Goal: Task Accomplishment & Management: Use online tool/utility

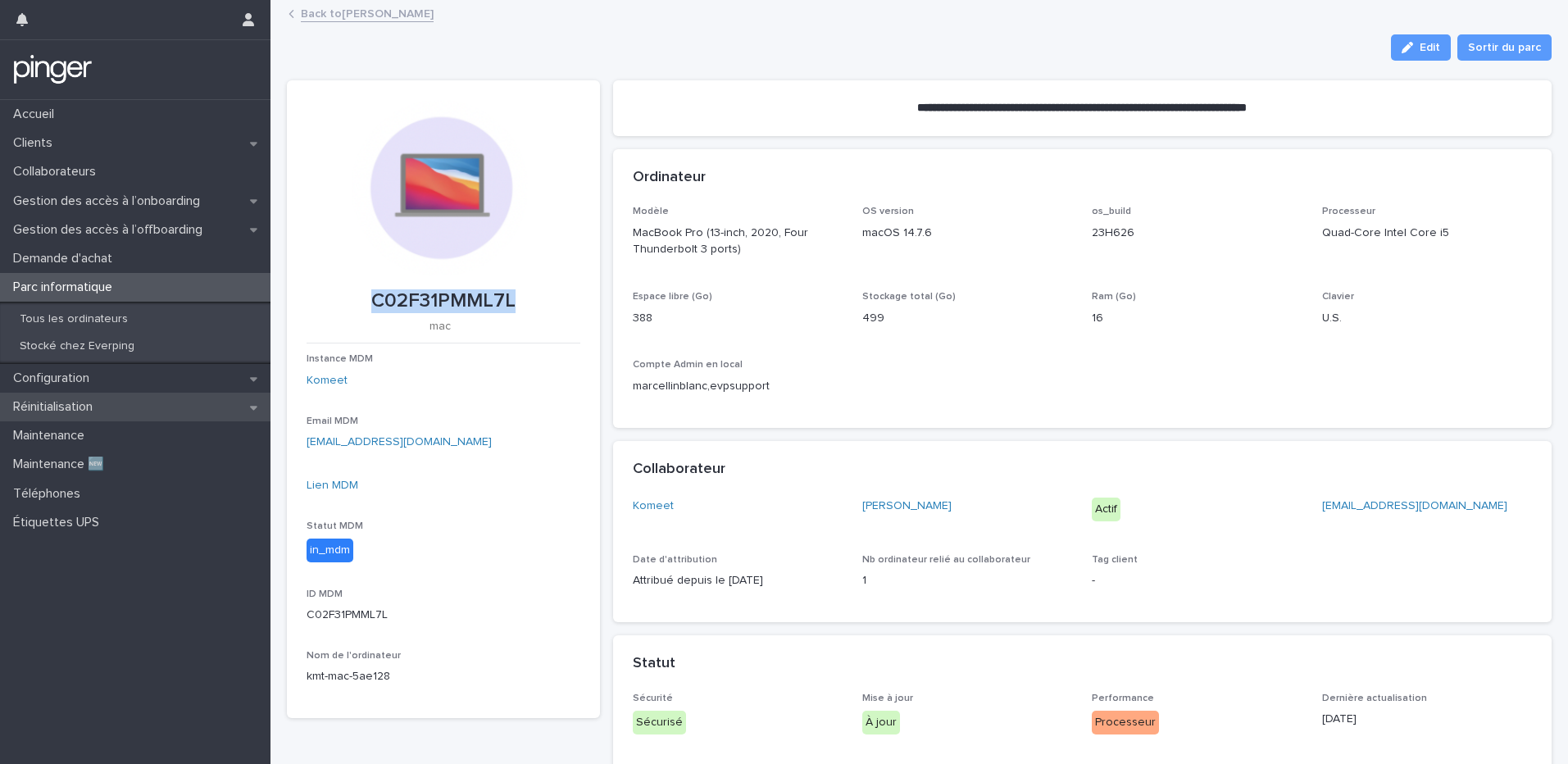
click at [56, 404] on p "Réinitialisation" at bounding box center [56, 407] width 99 height 16
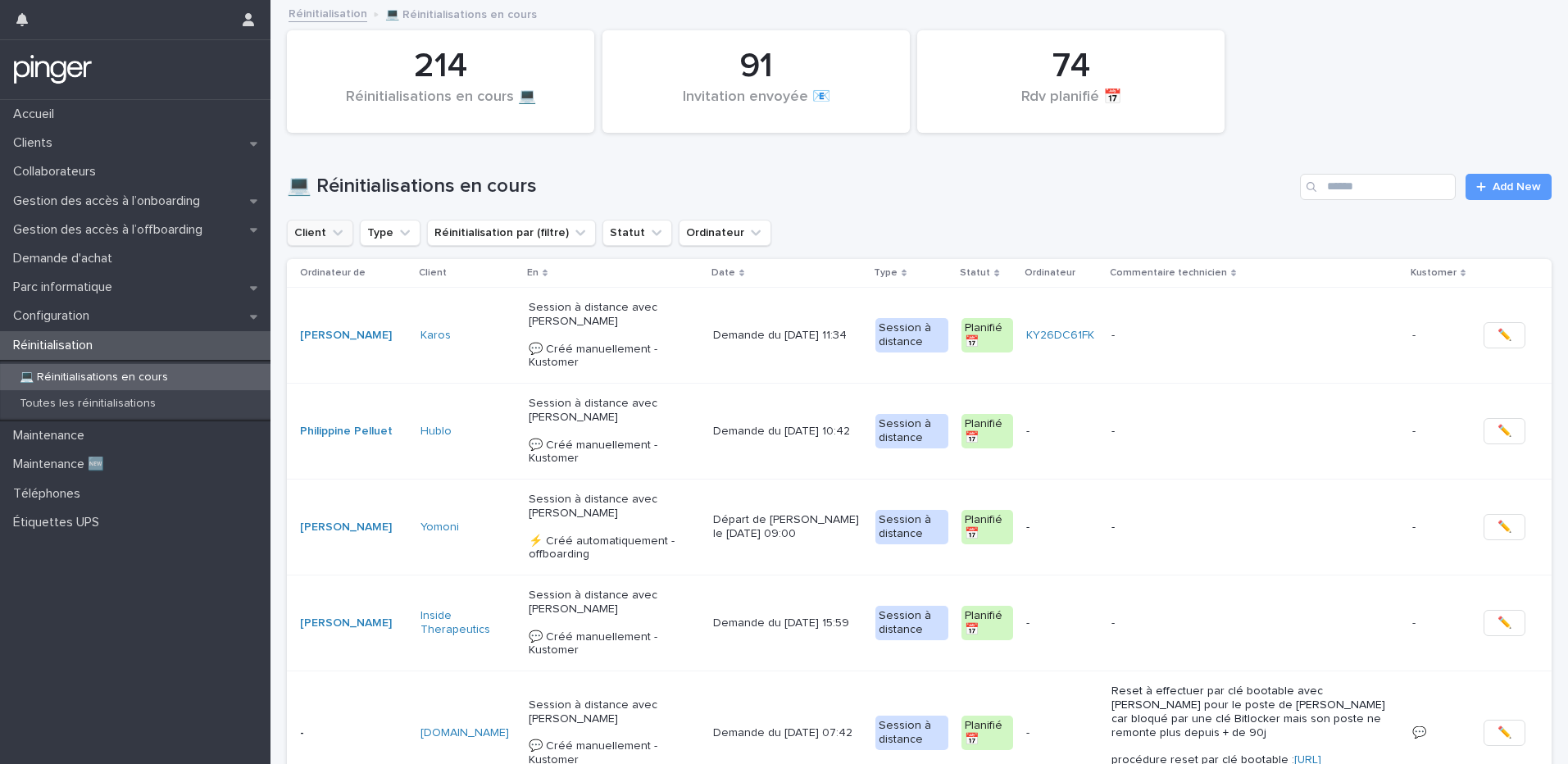
click at [338, 235] on icon "Client" at bounding box center [338, 233] width 17 height 17
type input "***"
click at [361, 334] on p "Komeet" at bounding box center [390, 338] width 174 height 11
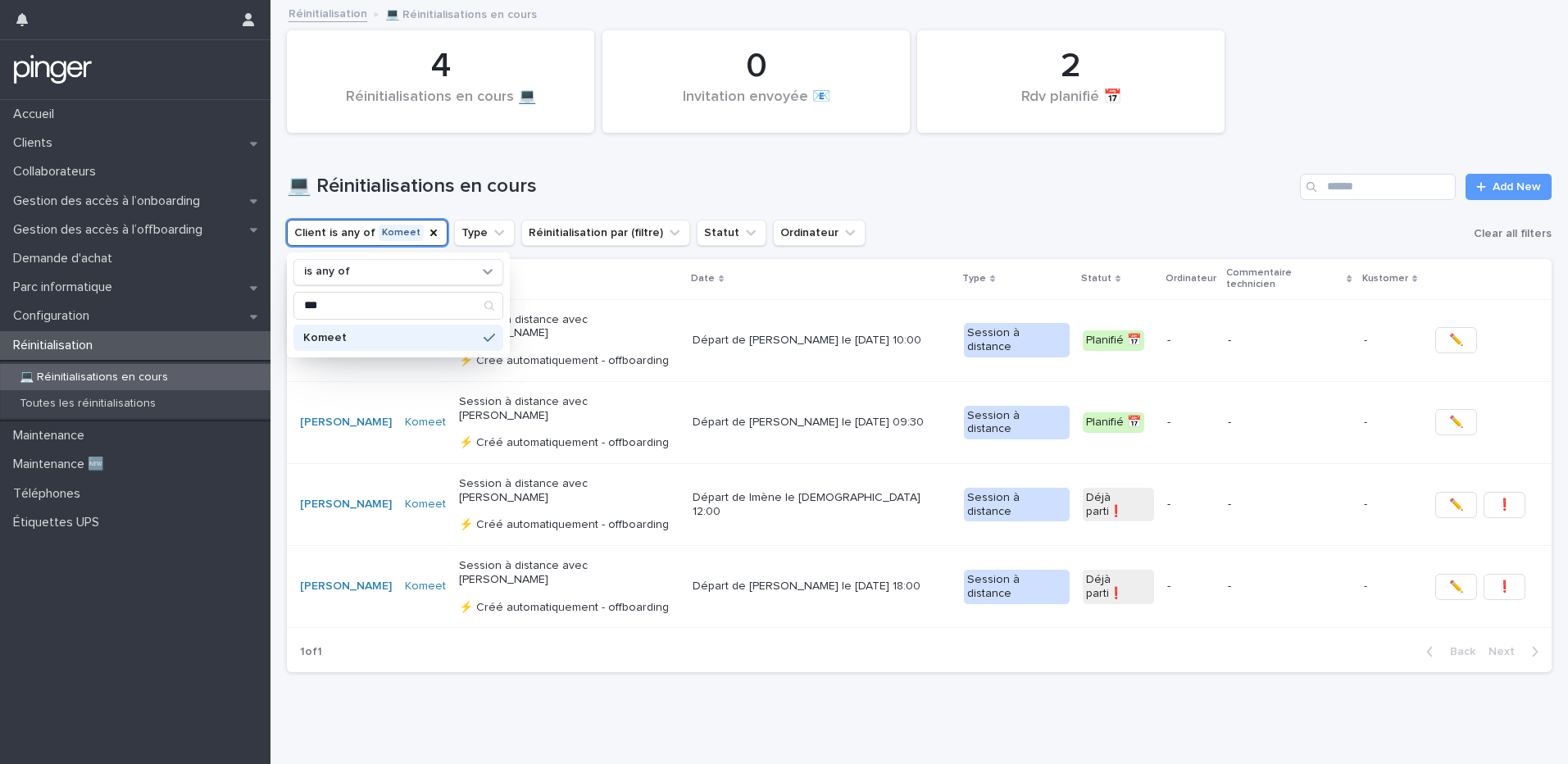
click at [560, 677] on div "Loading... Saving… Loading... Saving… 4 Réinitialisations en cours 💻  0 Invitat…" at bounding box center [919, 364] width 1281 height 725
click at [368, 334] on link "[PERSON_NAME]" at bounding box center [346, 340] width 92 height 14
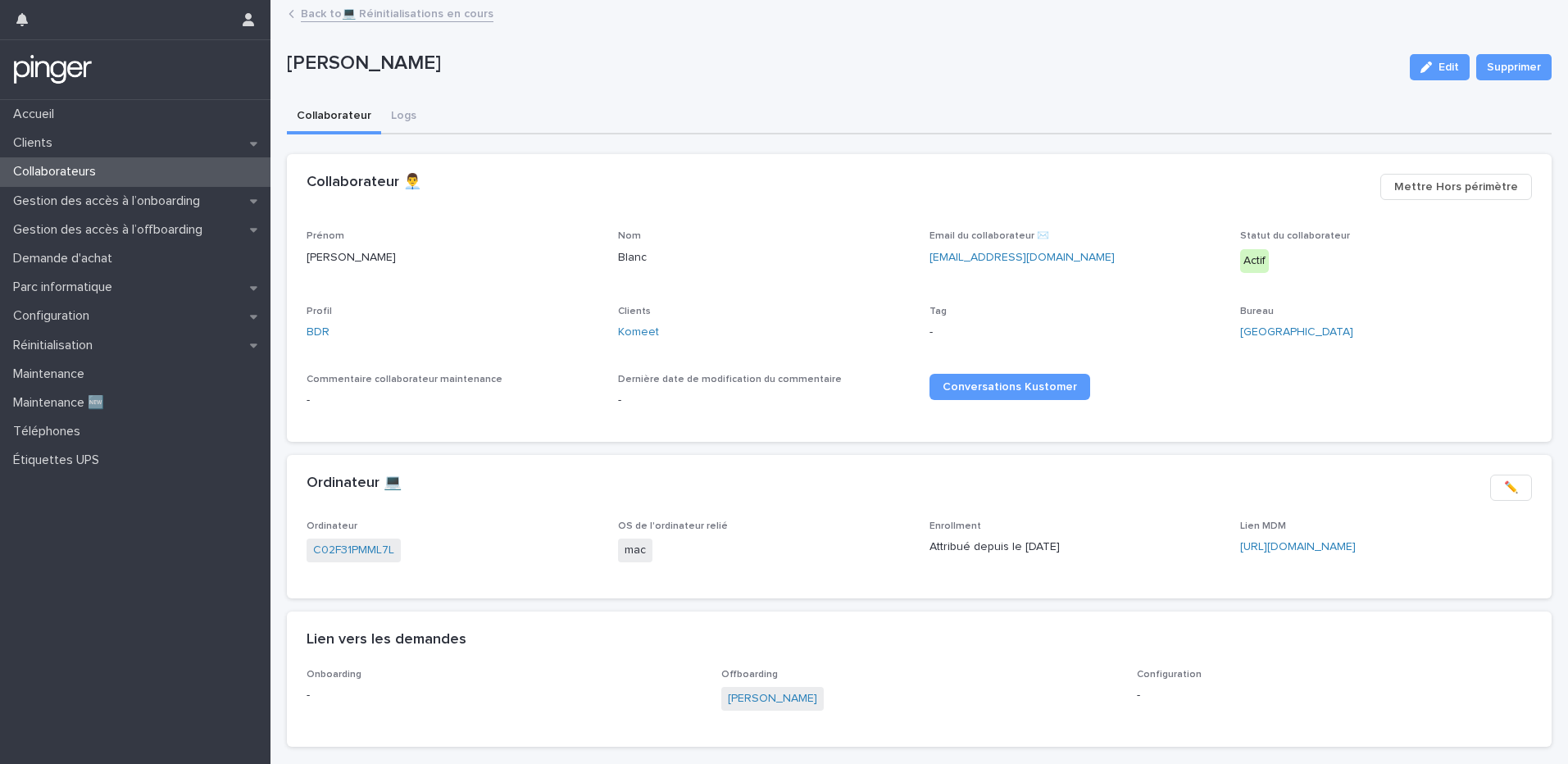
click at [301, 12] on link "Back to 💻 Réinitialisations en cours" at bounding box center [398, 13] width 193 height 19
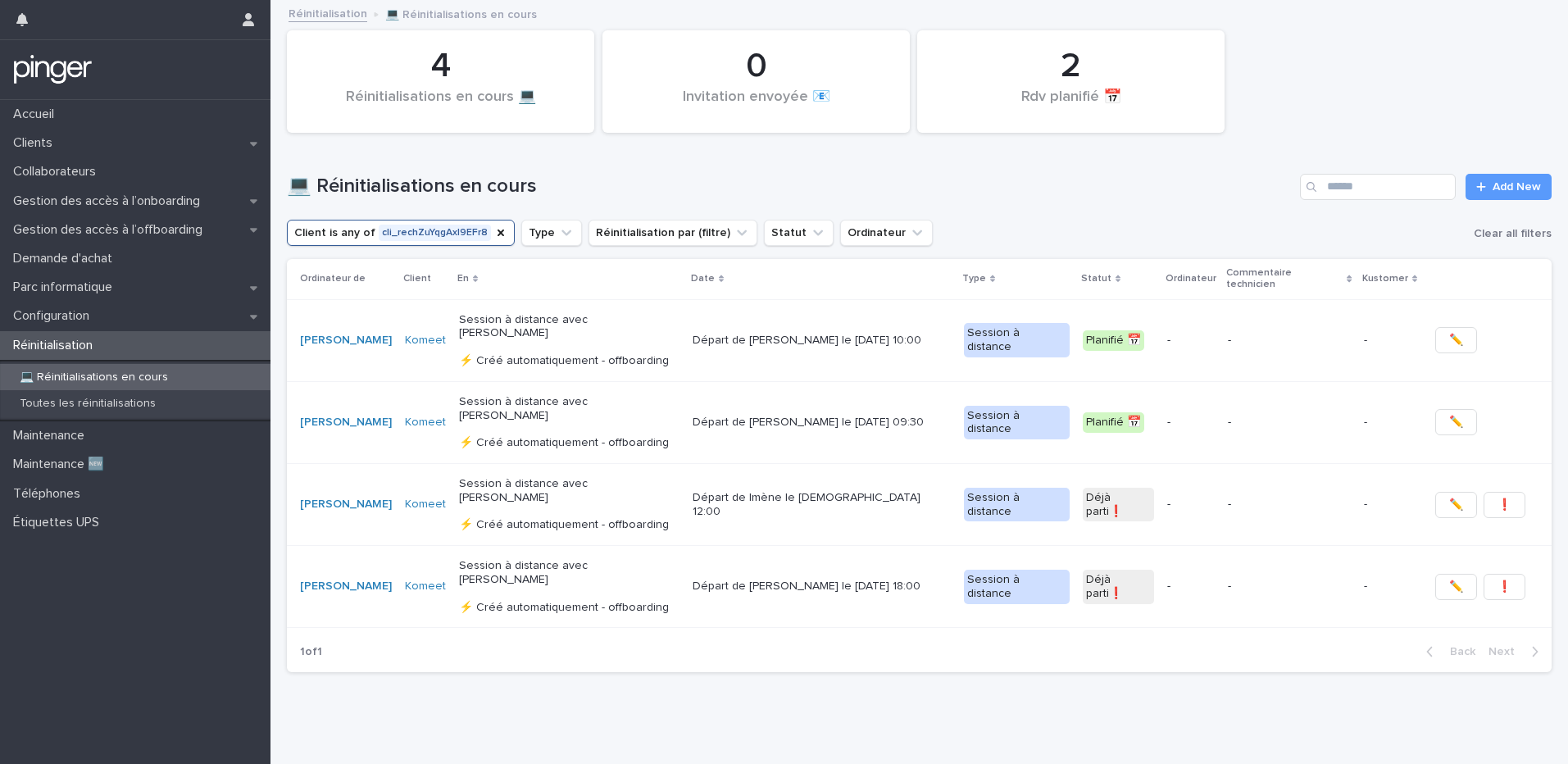
click at [673, 314] on p "Session à distance avec [PERSON_NAME] ⚡ Créé automatiquement - offboarding" at bounding box center [570, 340] width 221 height 55
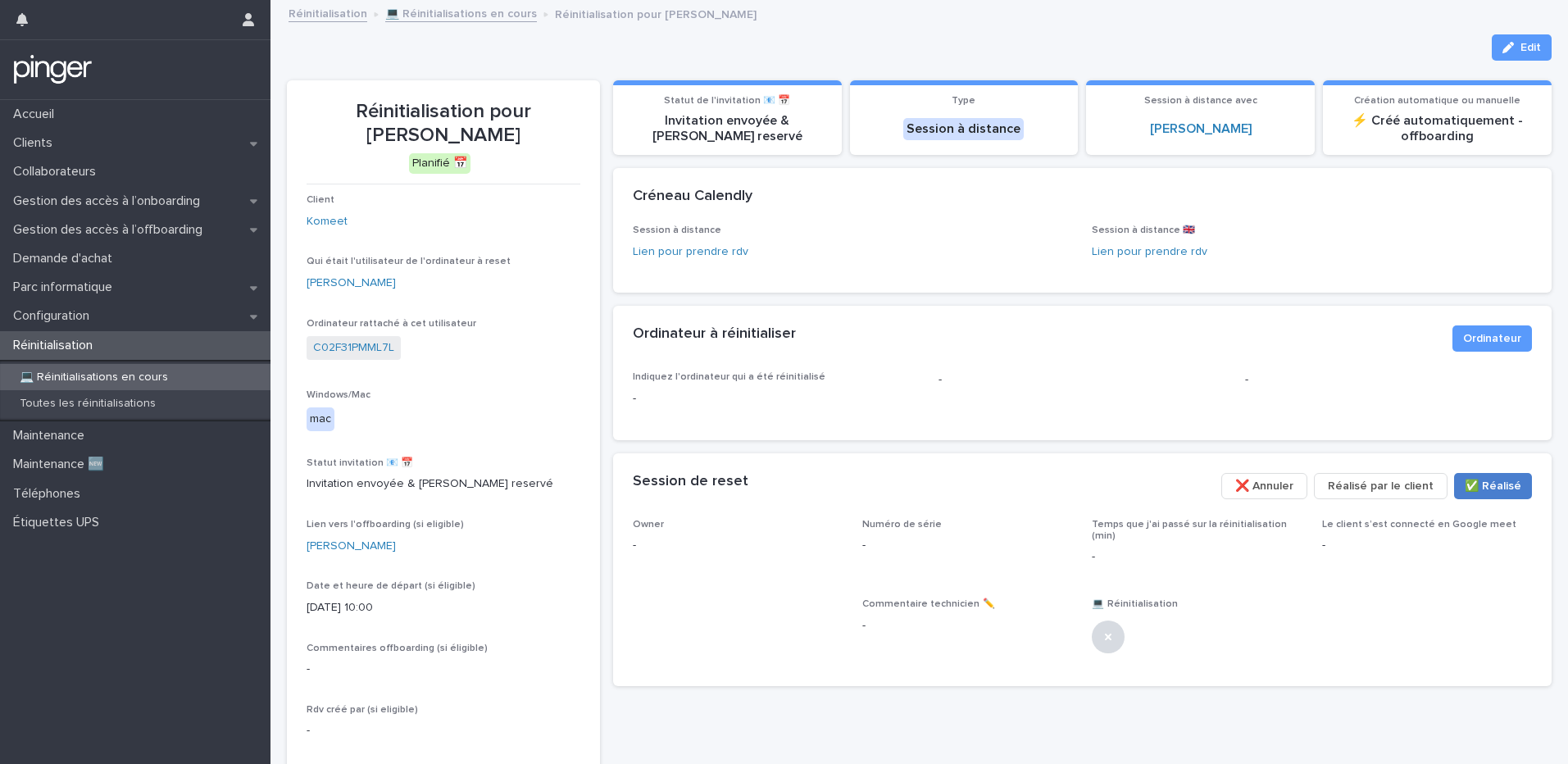
click at [1479, 486] on span "✅​ Réalisé" at bounding box center [1493, 486] width 56 height 17
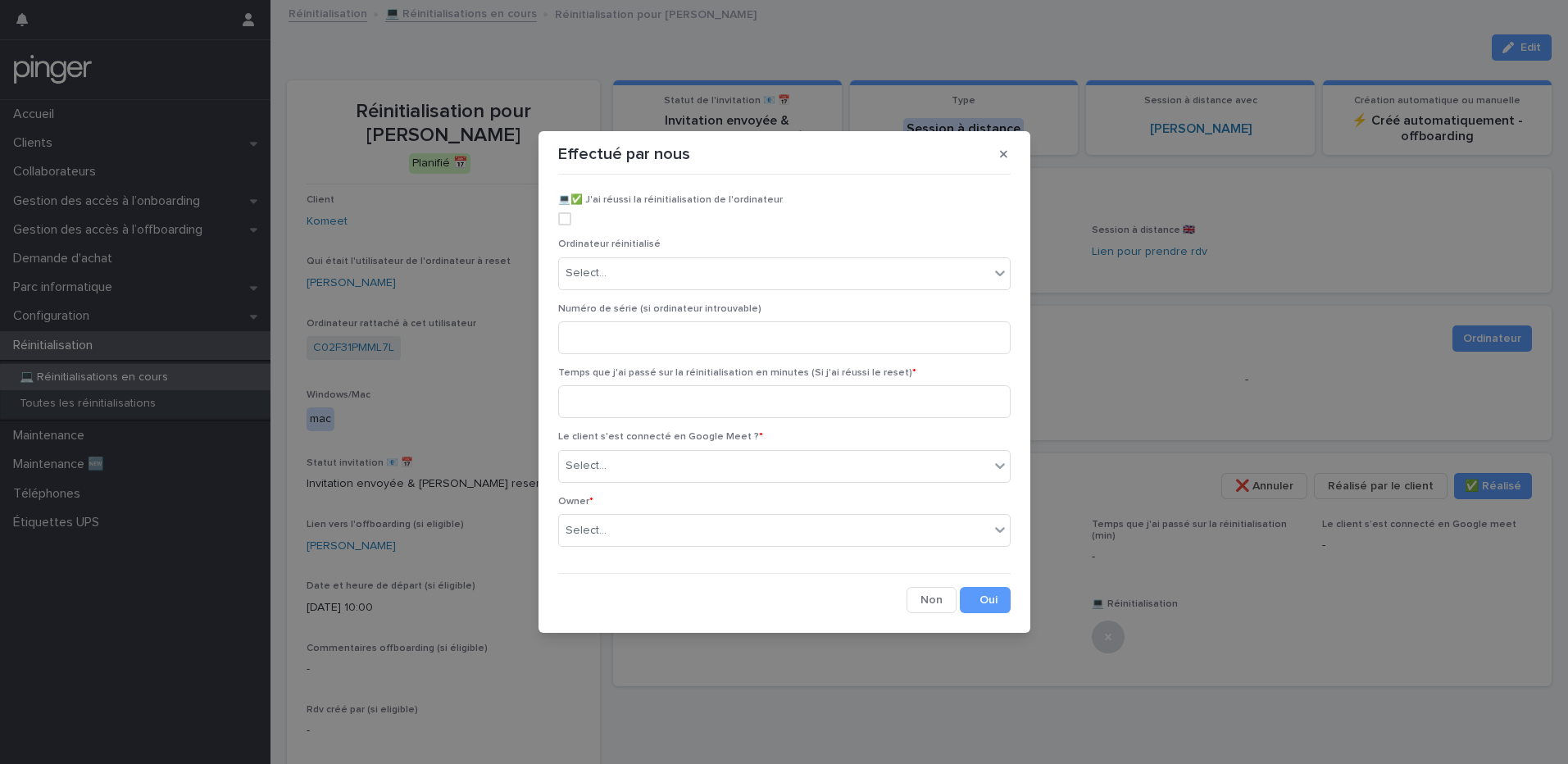
click at [563, 223] on span at bounding box center [565, 219] width 13 height 13
click at [714, 269] on div "Select..." at bounding box center [775, 273] width 430 height 27
click at [667, 272] on div "Select..." at bounding box center [775, 273] width 430 height 27
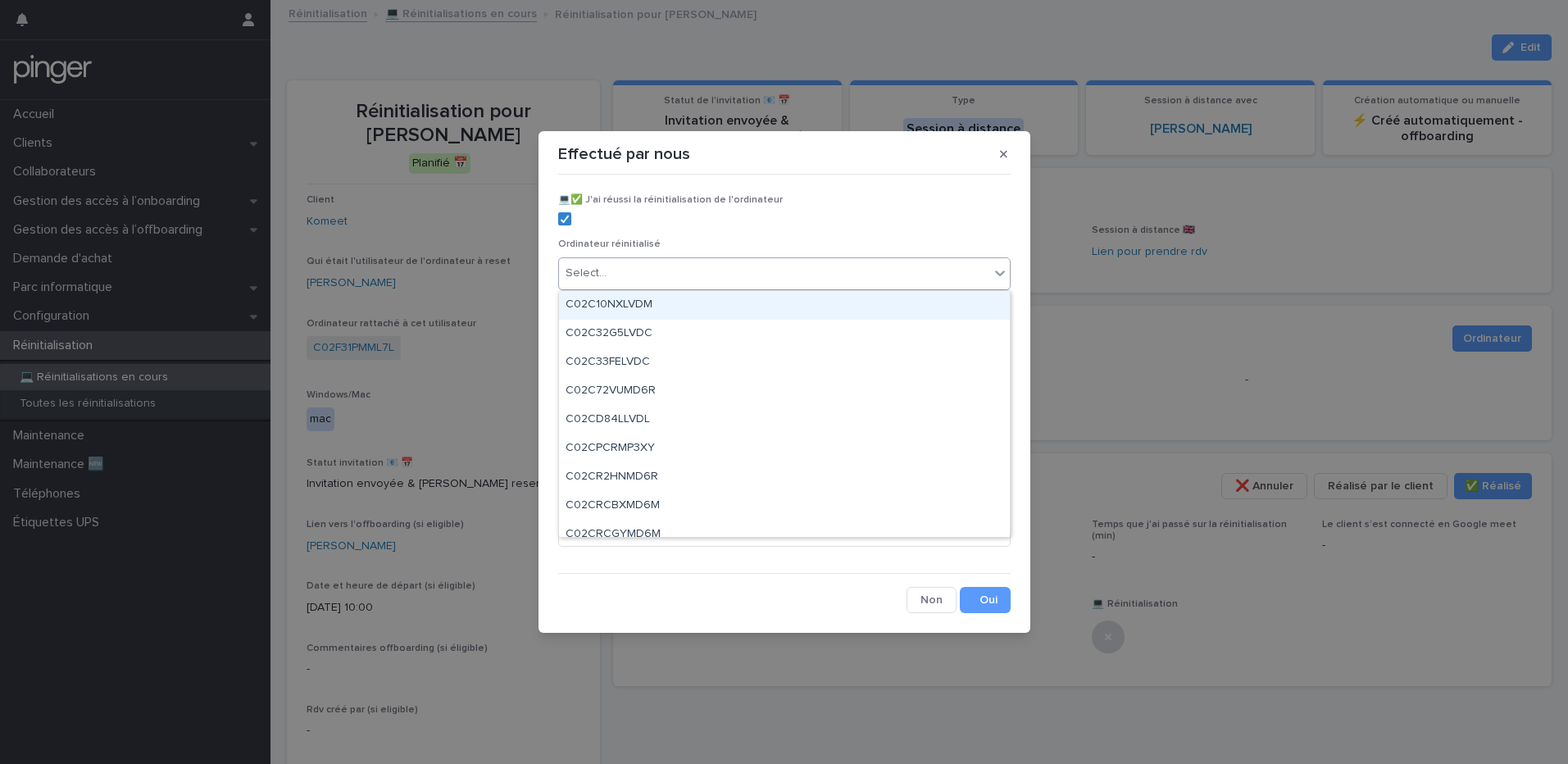
click at [667, 272] on div "Select..." at bounding box center [775, 273] width 430 height 27
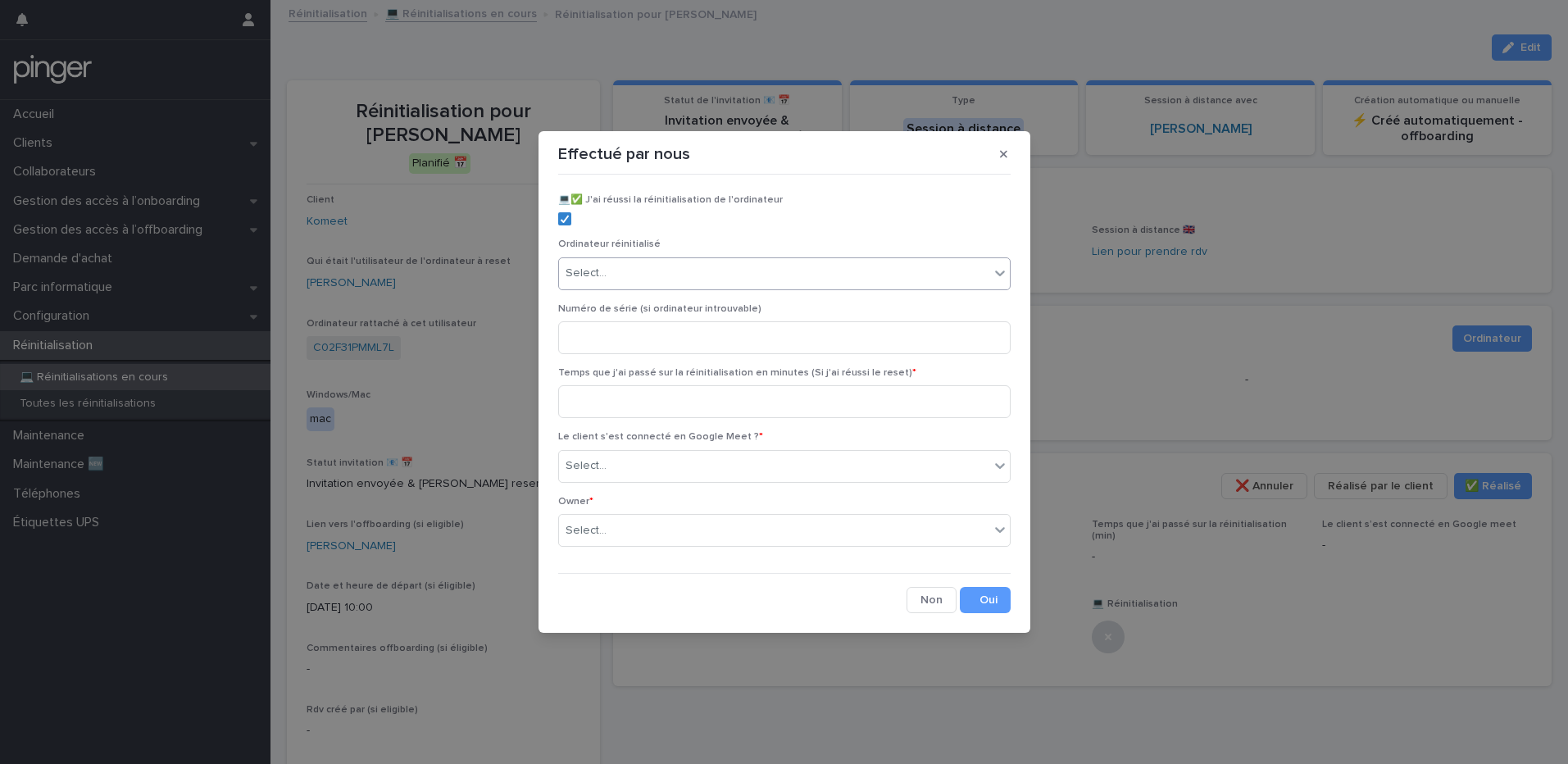
paste input "**********"
type input "**********"
click at [643, 300] on div "C02F31PMML7L" at bounding box center [785, 305] width 451 height 29
click at [655, 408] on input at bounding box center [785, 401] width 453 height 33
type input "**"
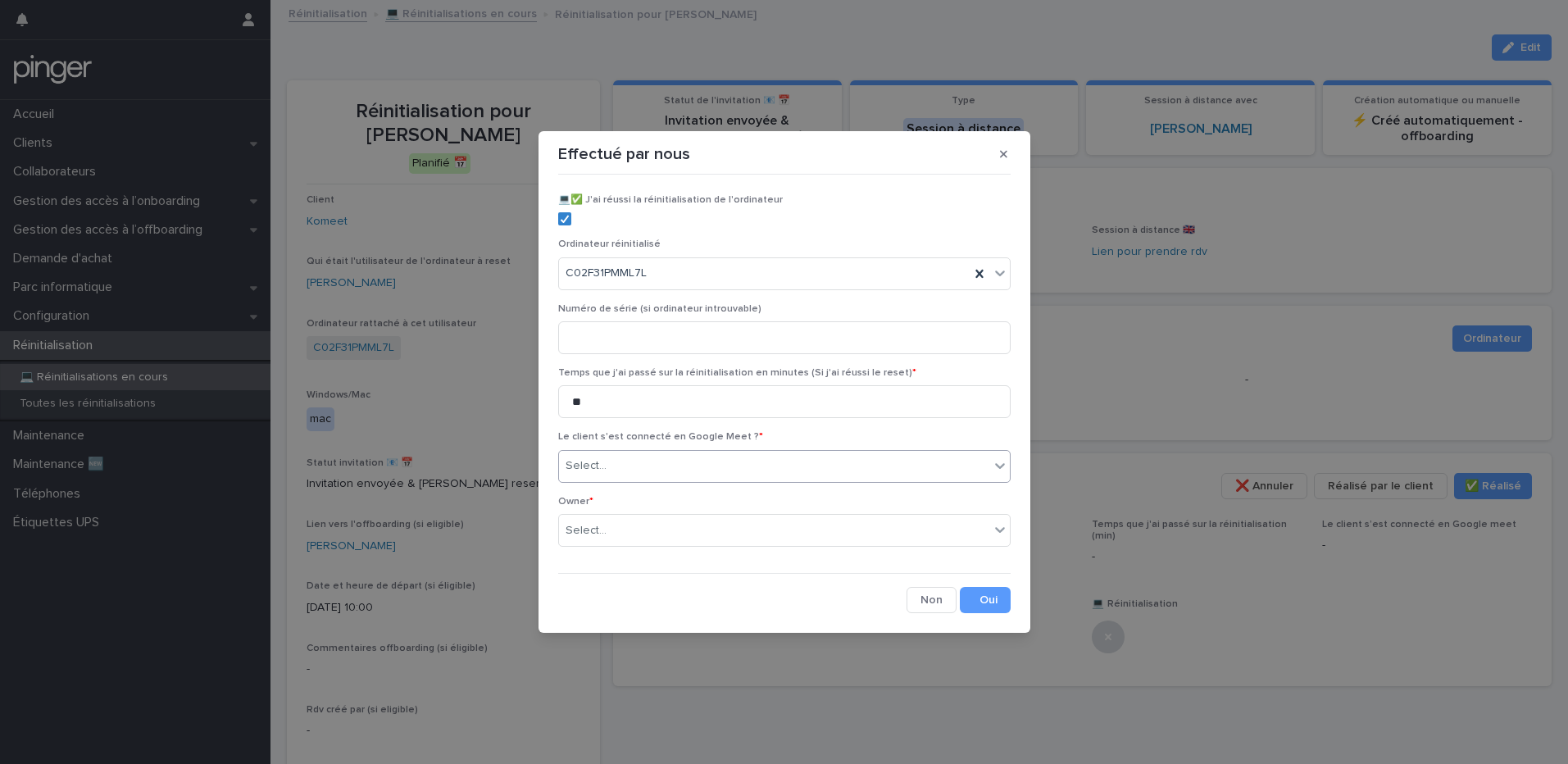
click at [664, 468] on div "Select..." at bounding box center [775, 466] width 430 height 27
click at [649, 507] on div "Oui" at bounding box center [785, 497] width 451 height 29
click at [644, 533] on div "Select..." at bounding box center [775, 530] width 430 height 27
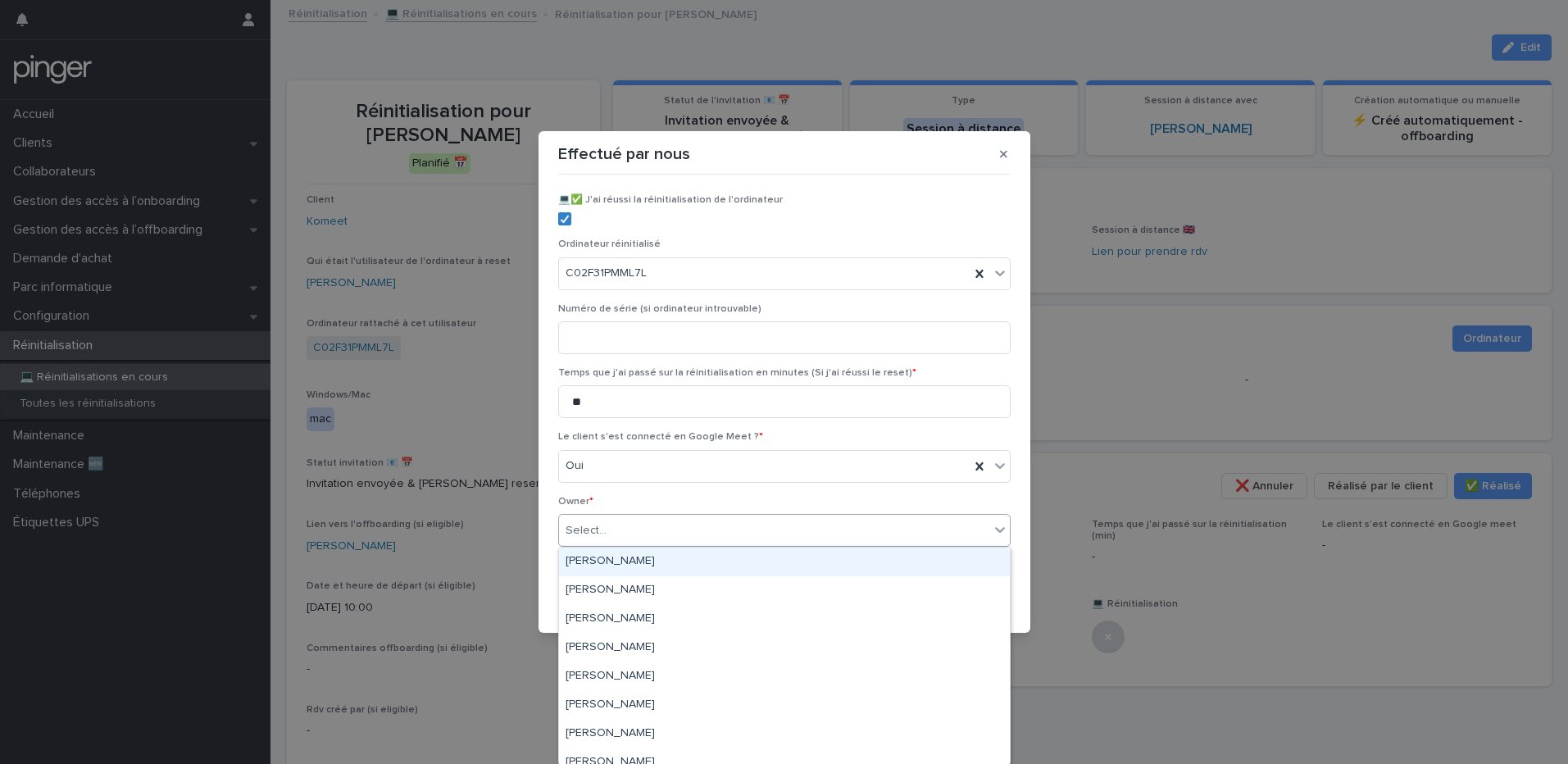
type input "*"
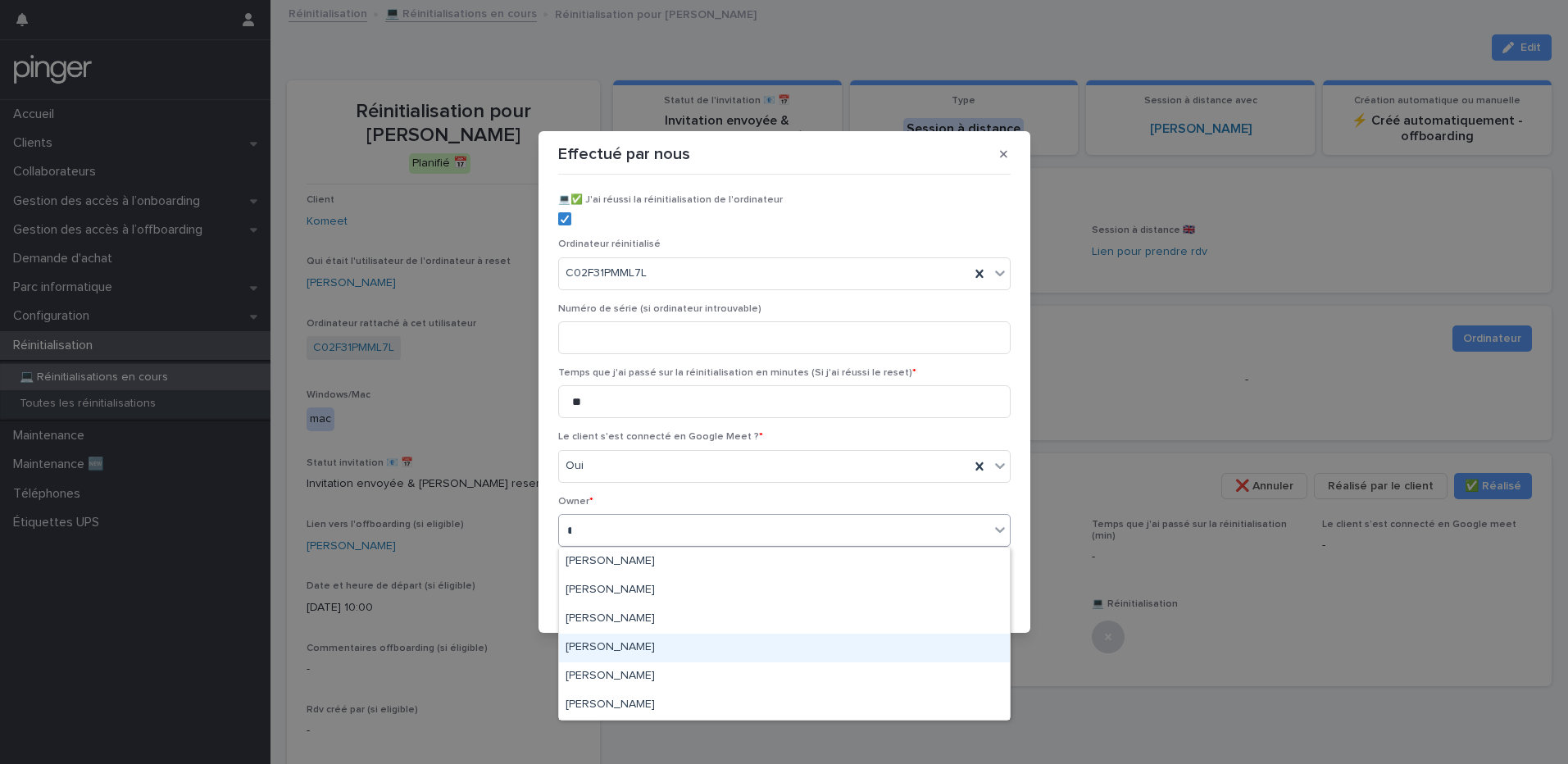
click at [630, 639] on div "[PERSON_NAME]" at bounding box center [785, 647] width 451 height 29
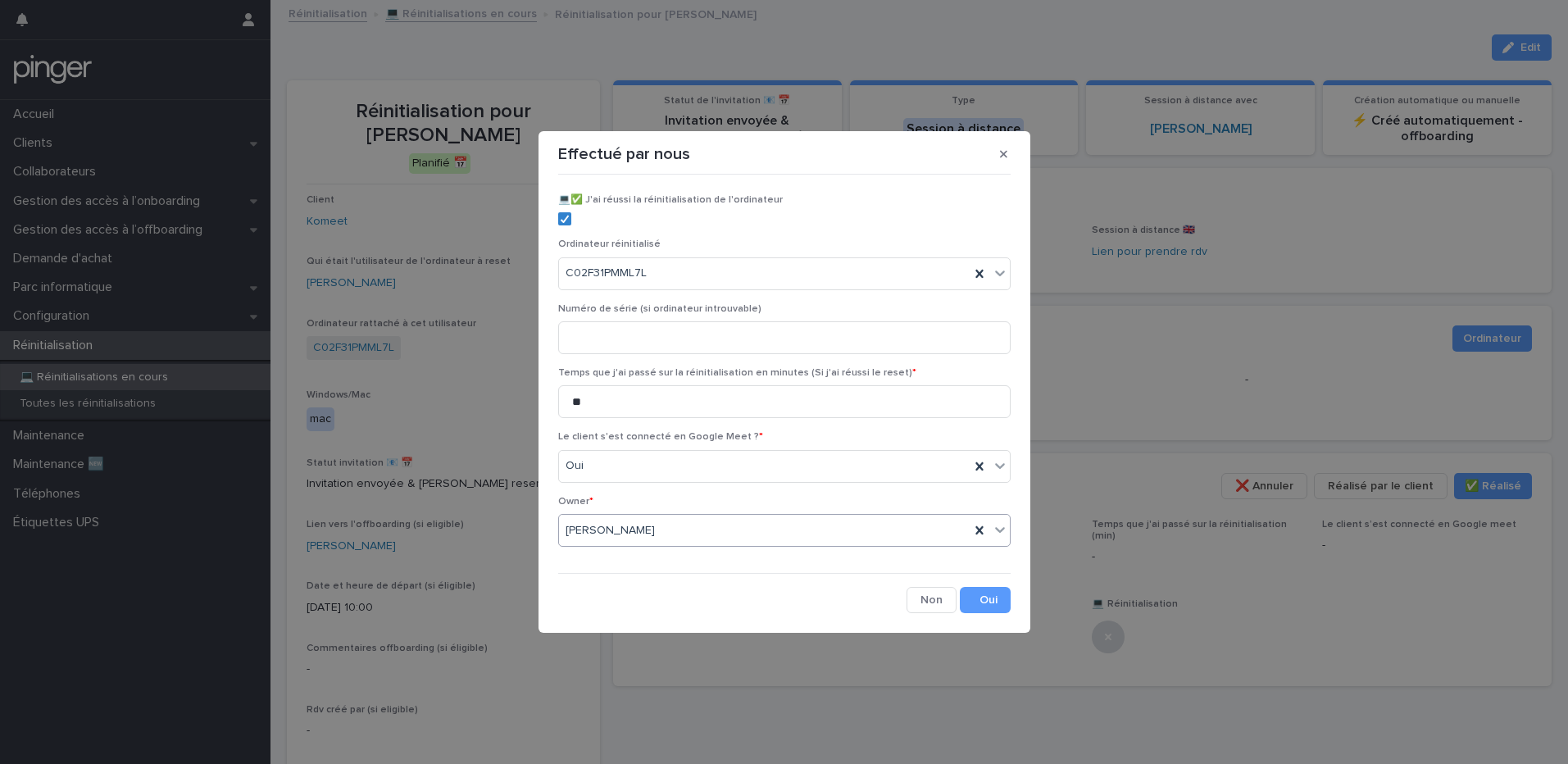
click at [628, 573] on div "💻​✅​ J'ai réussi la réinitialisation de l'ordinateur Ordinateur réinitialisé C0…" at bounding box center [785, 397] width 453 height 432
click at [993, 608] on button "Save" at bounding box center [985, 599] width 51 height 26
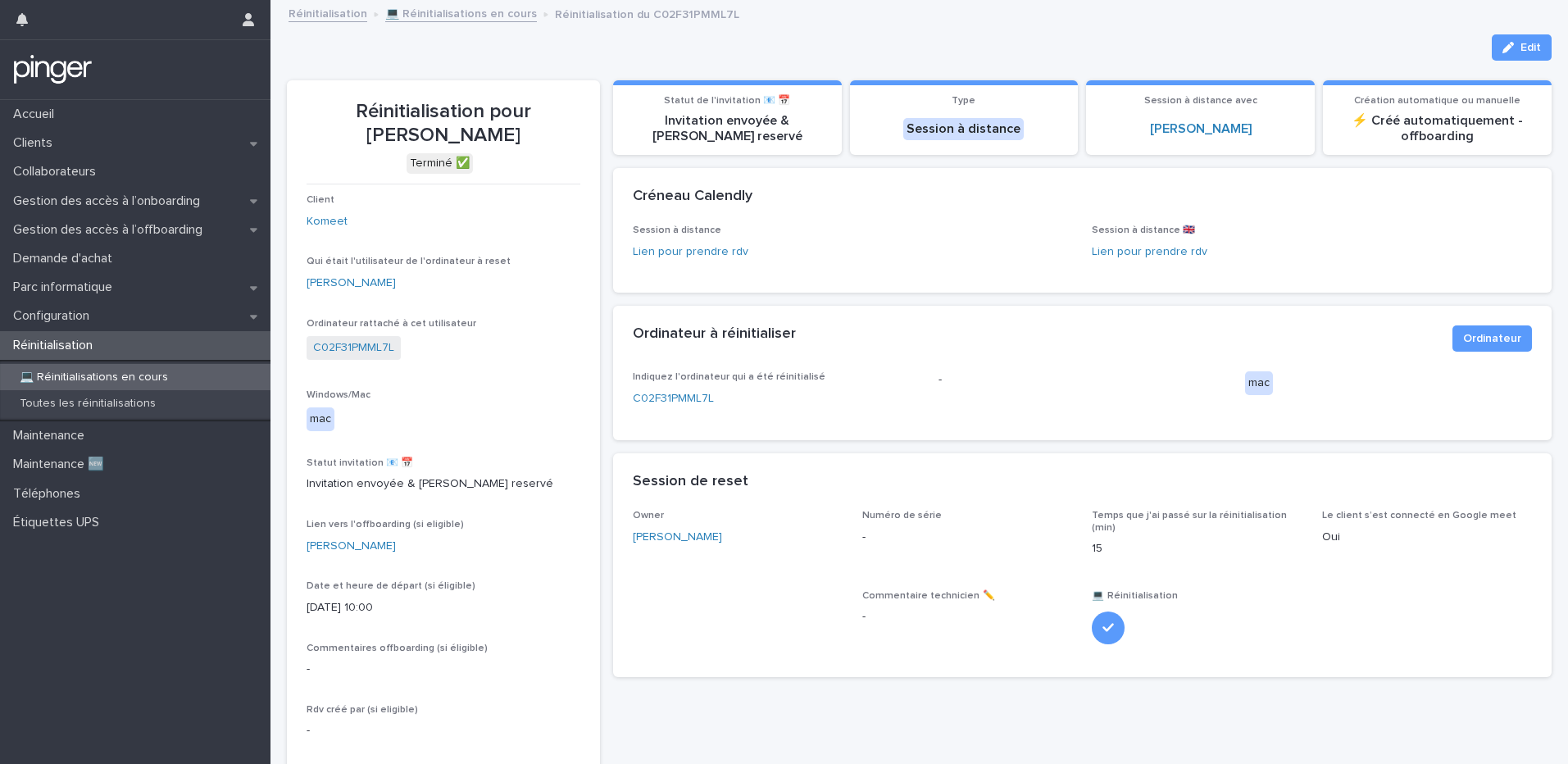
drag, startPoint x: 496, startPoint y: 109, endPoint x: 464, endPoint y: 137, distance: 42.5
click at [464, 137] on p "Réinitialisation pour [PERSON_NAME]" at bounding box center [443, 123] width 274 height 48
copy p "[PERSON_NAME]"
click at [180, 203] on p "Gestion des accès à l’onboarding" at bounding box center [109, 201] width 207 height 16
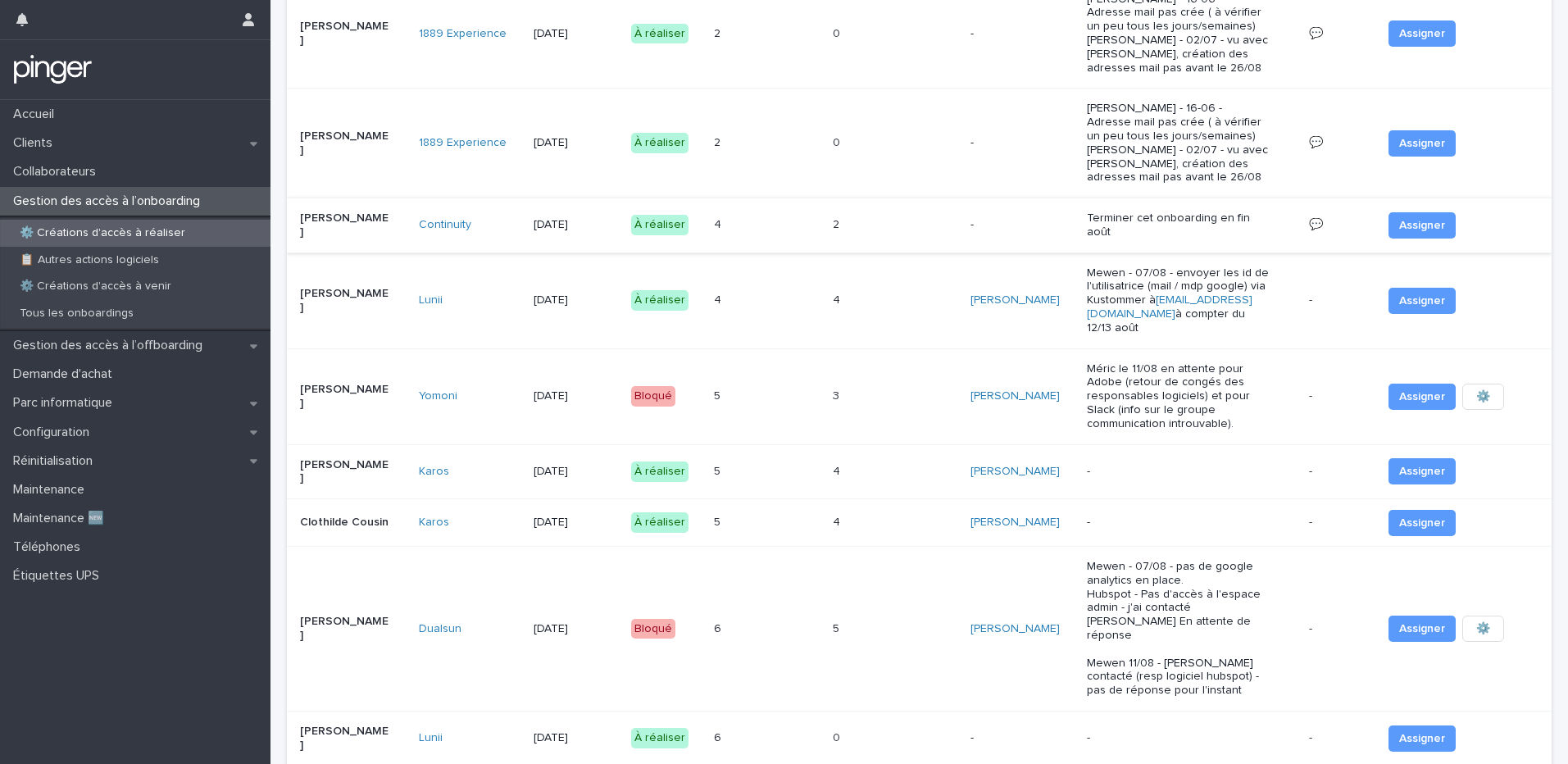
scroll to position [502, 0]
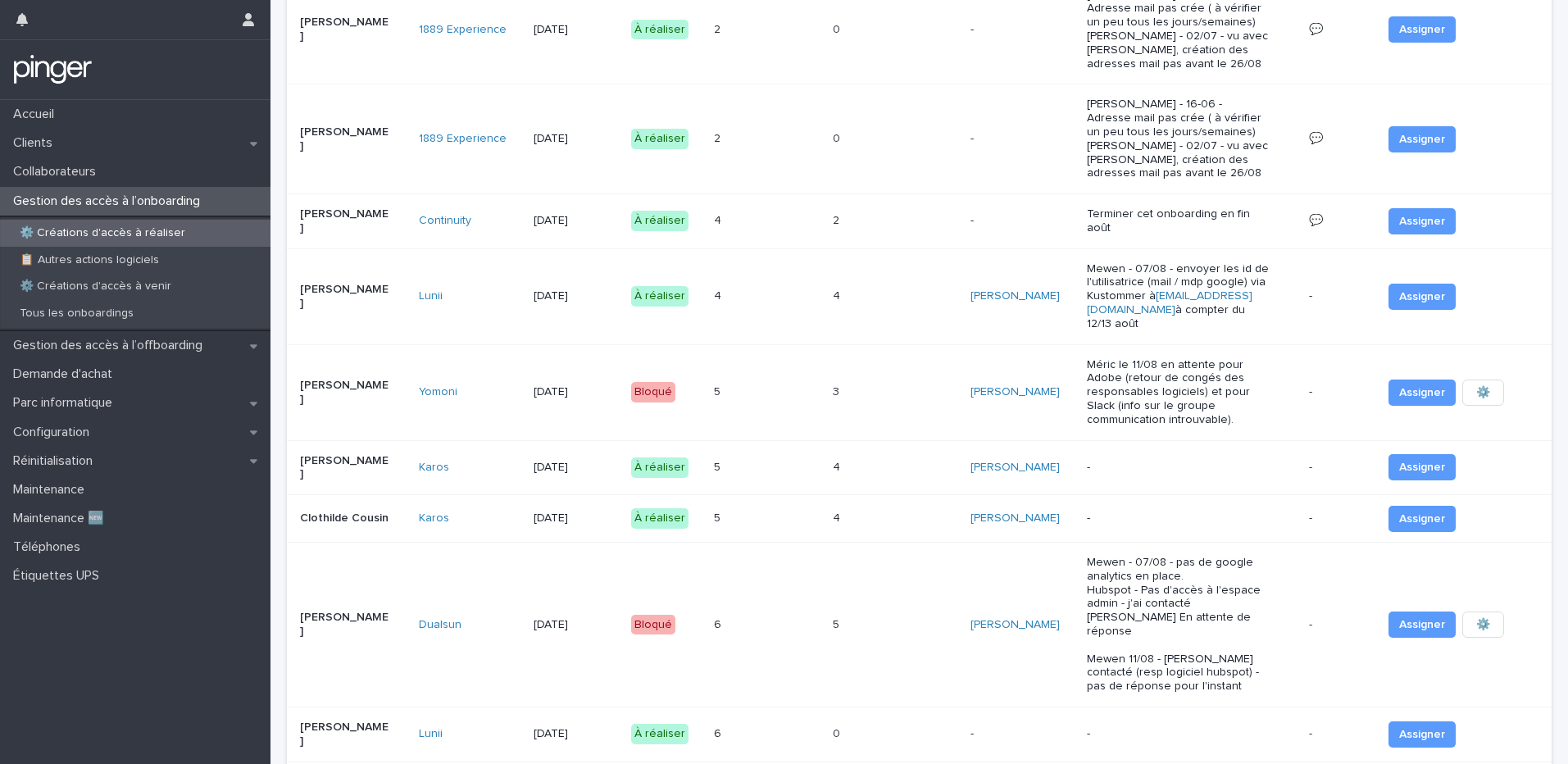
click at [747, 465] on p at bounding box center [736, 467] width 46 height 14
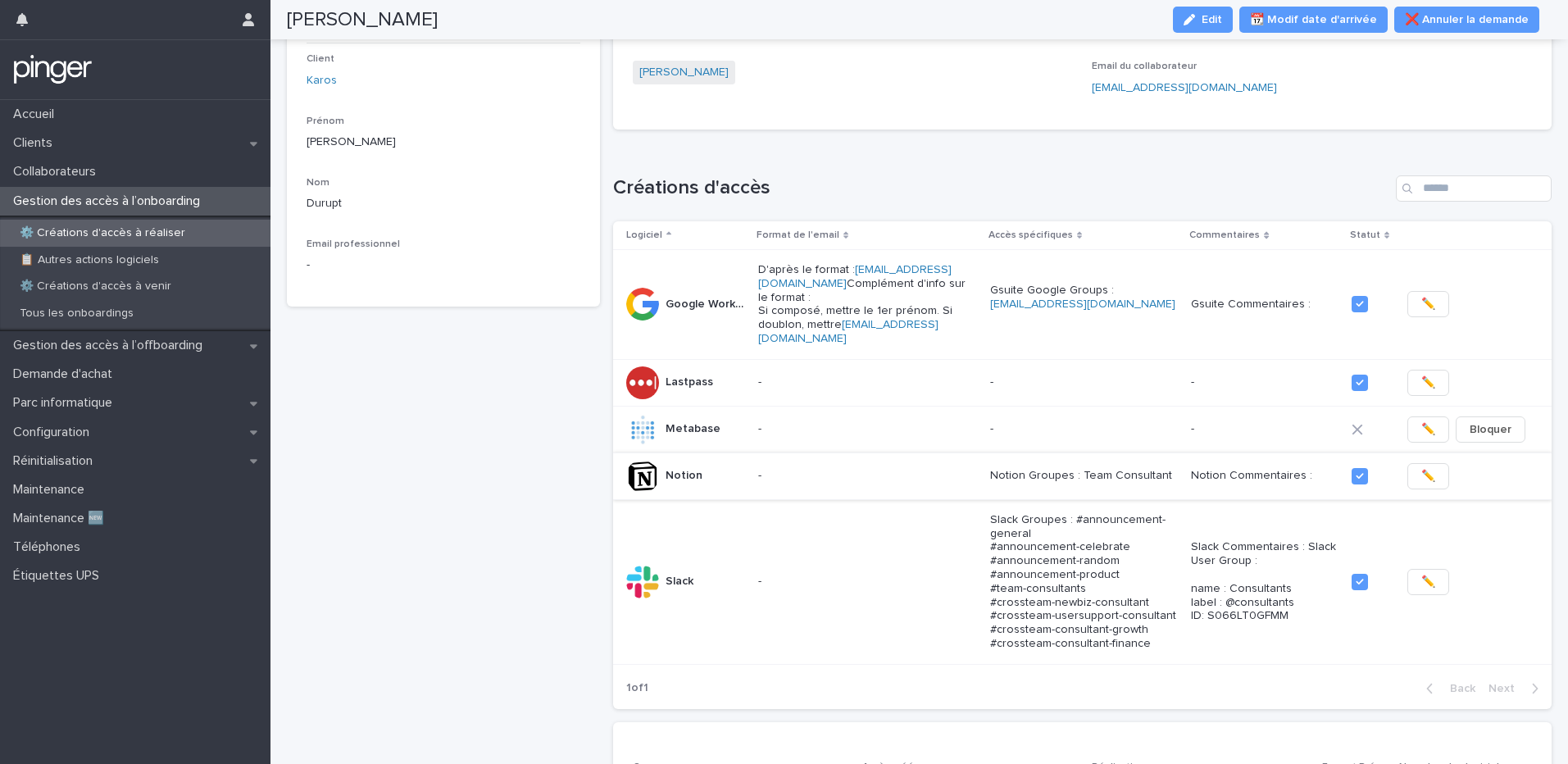
scroll to position [109, 0]
click at [224, 206] on div "Gestion des accès à l’onboarding" at bounding box center [135, 201] width 270 height 29
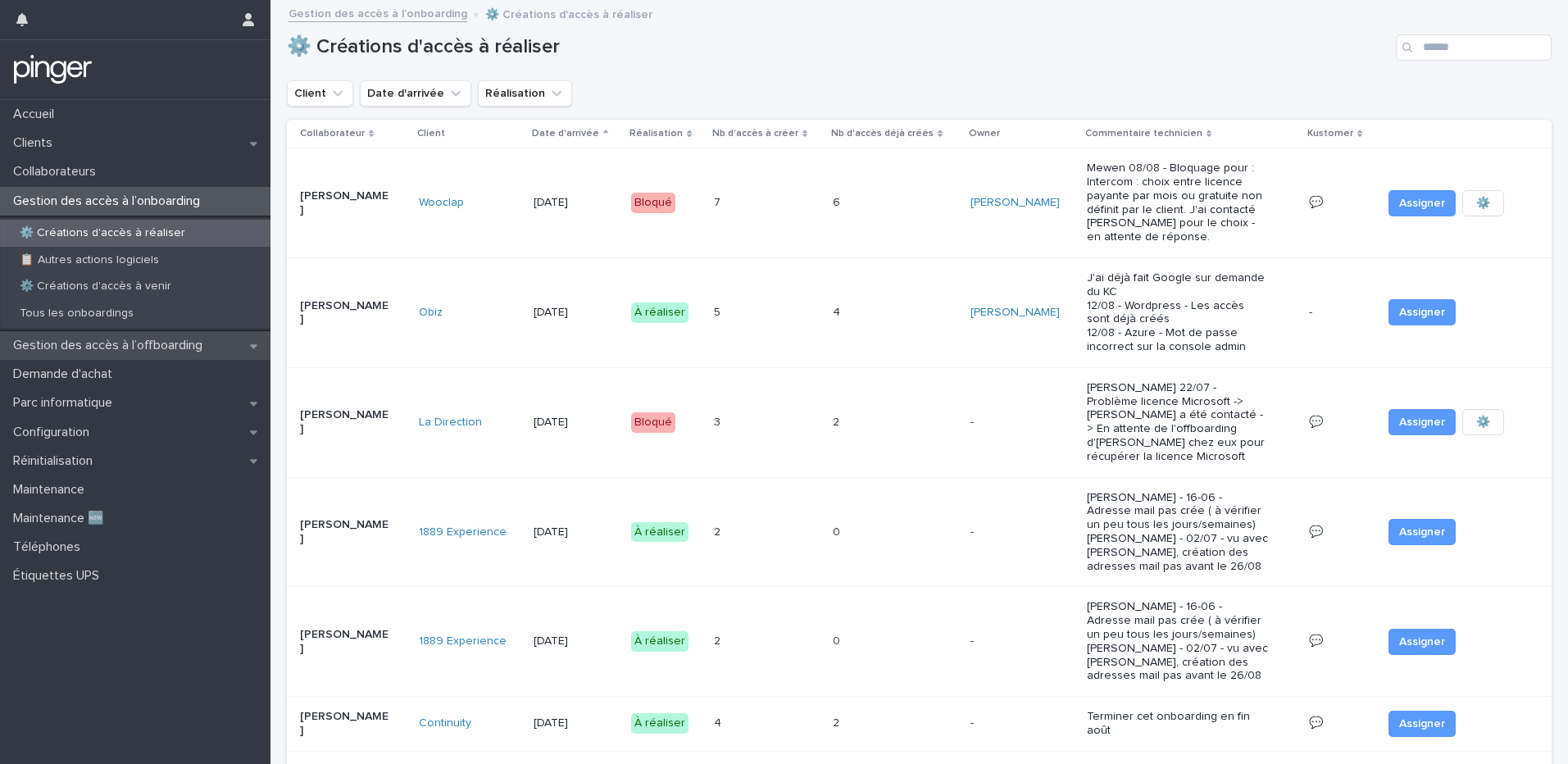
click at [189, 348] on p "Gestion des accès à l’offboarding" at bounding box center [110, 345] width 209 height 16
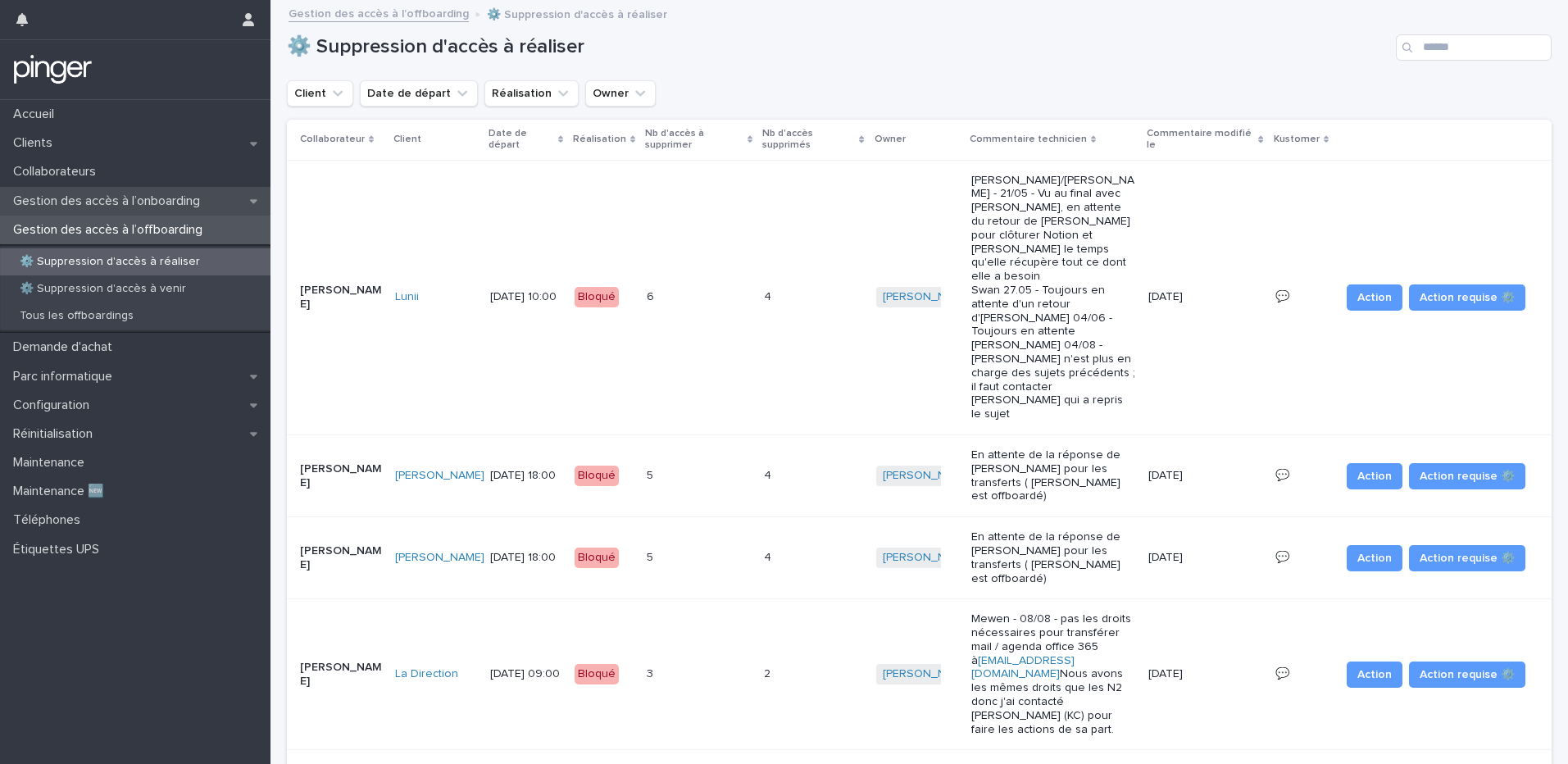
click at [109, 196] on p "Gestion des accès à l’onboarding" at bounding box center [109, 201] width 207 height 16
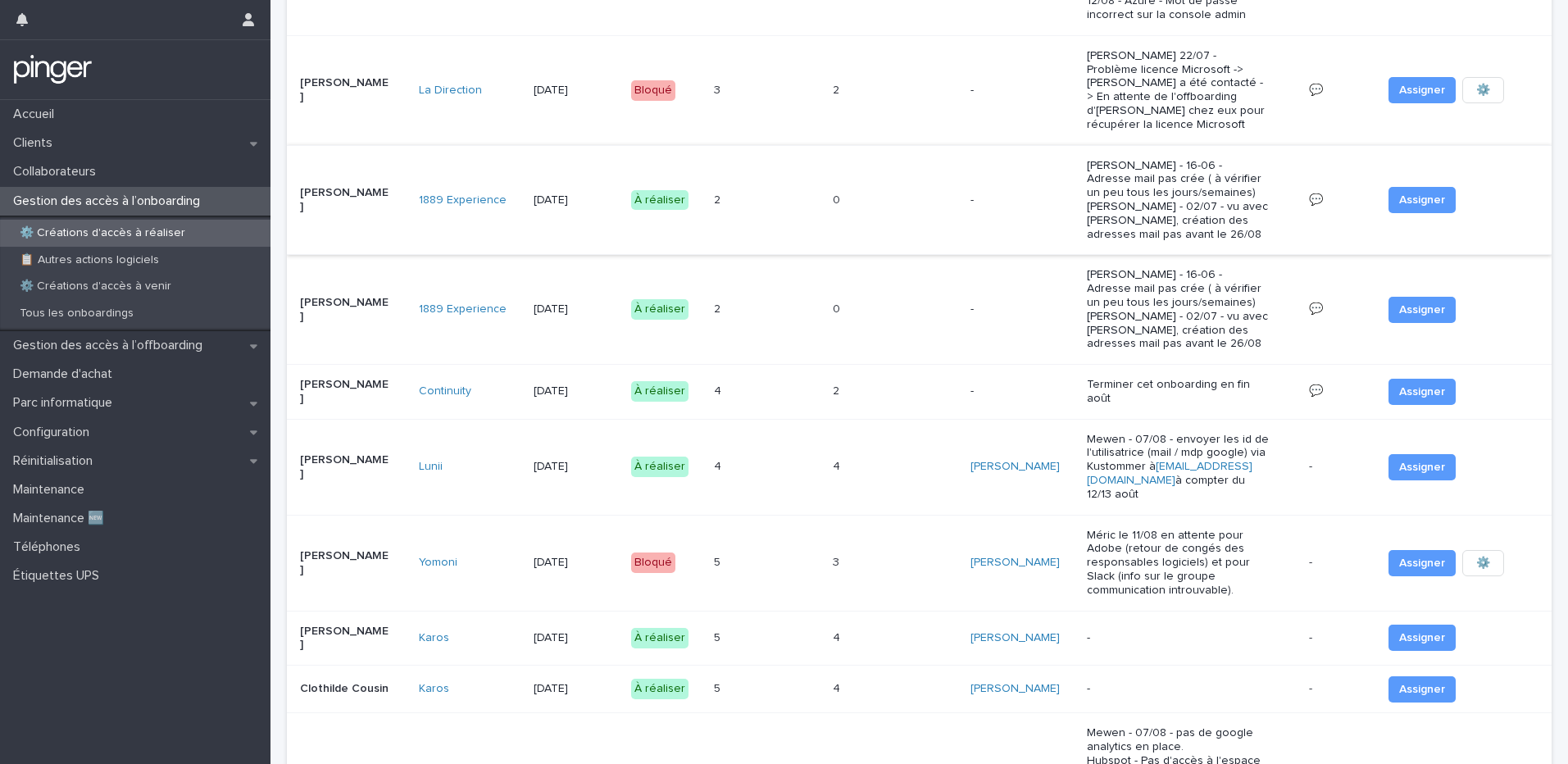
scroll to position [343, 0]
